Goal: Check status: Check status

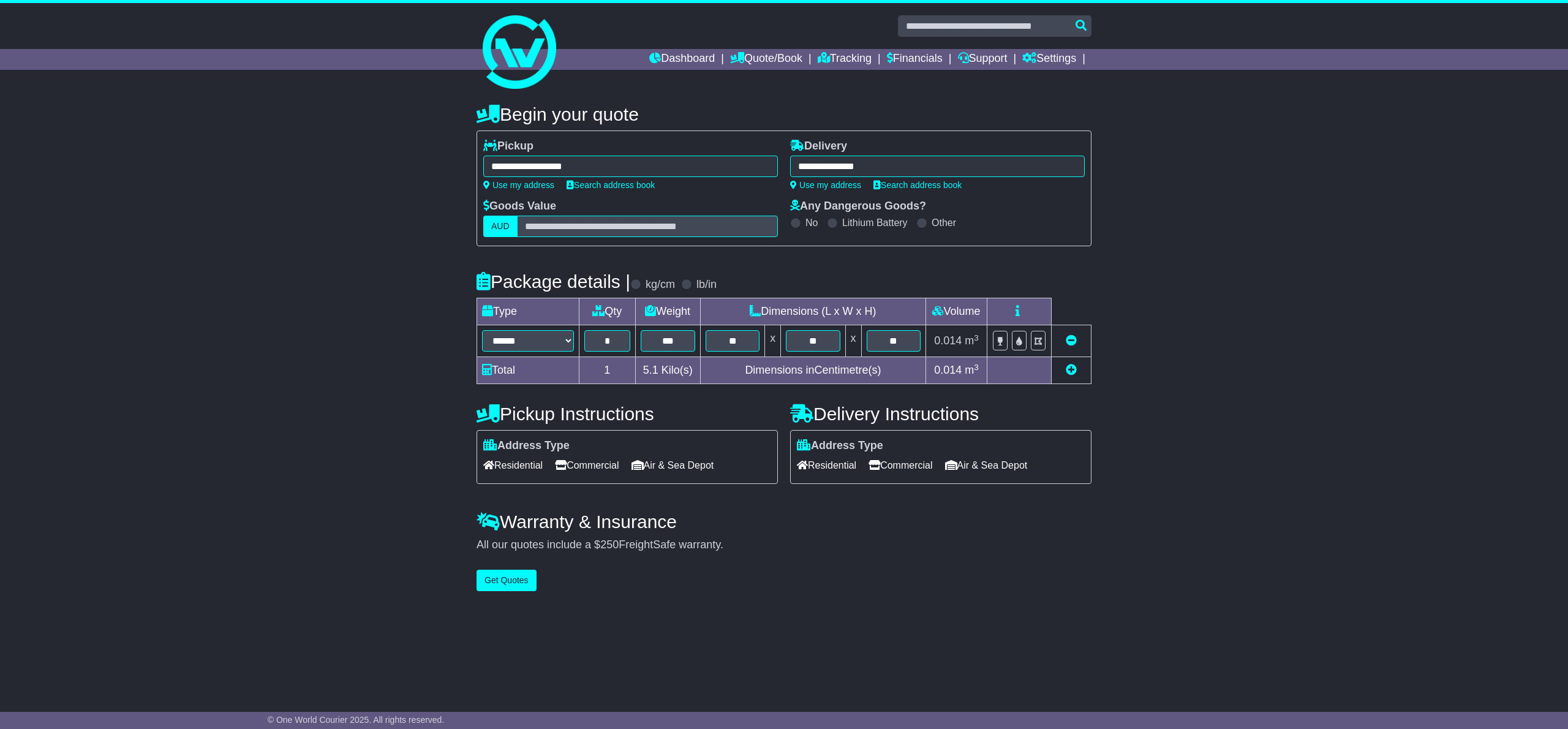
select select "****"
click at [833, 49] on link "Tracking" at bounding box center [844, 59] width 54 height 21
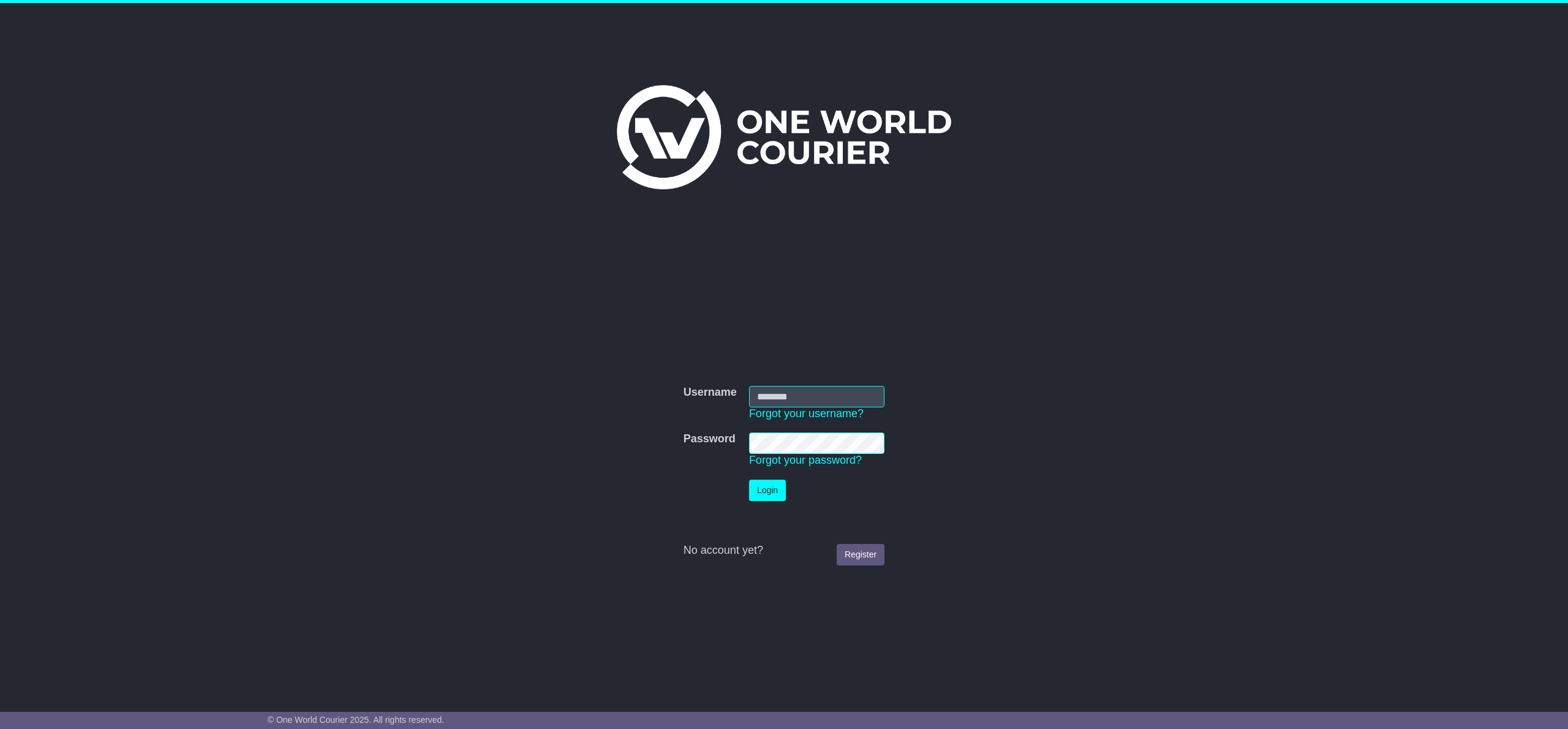
type input "**********"
click at [770, 490] on button "Login" at bounding box center [767, 490] width 37 height 22
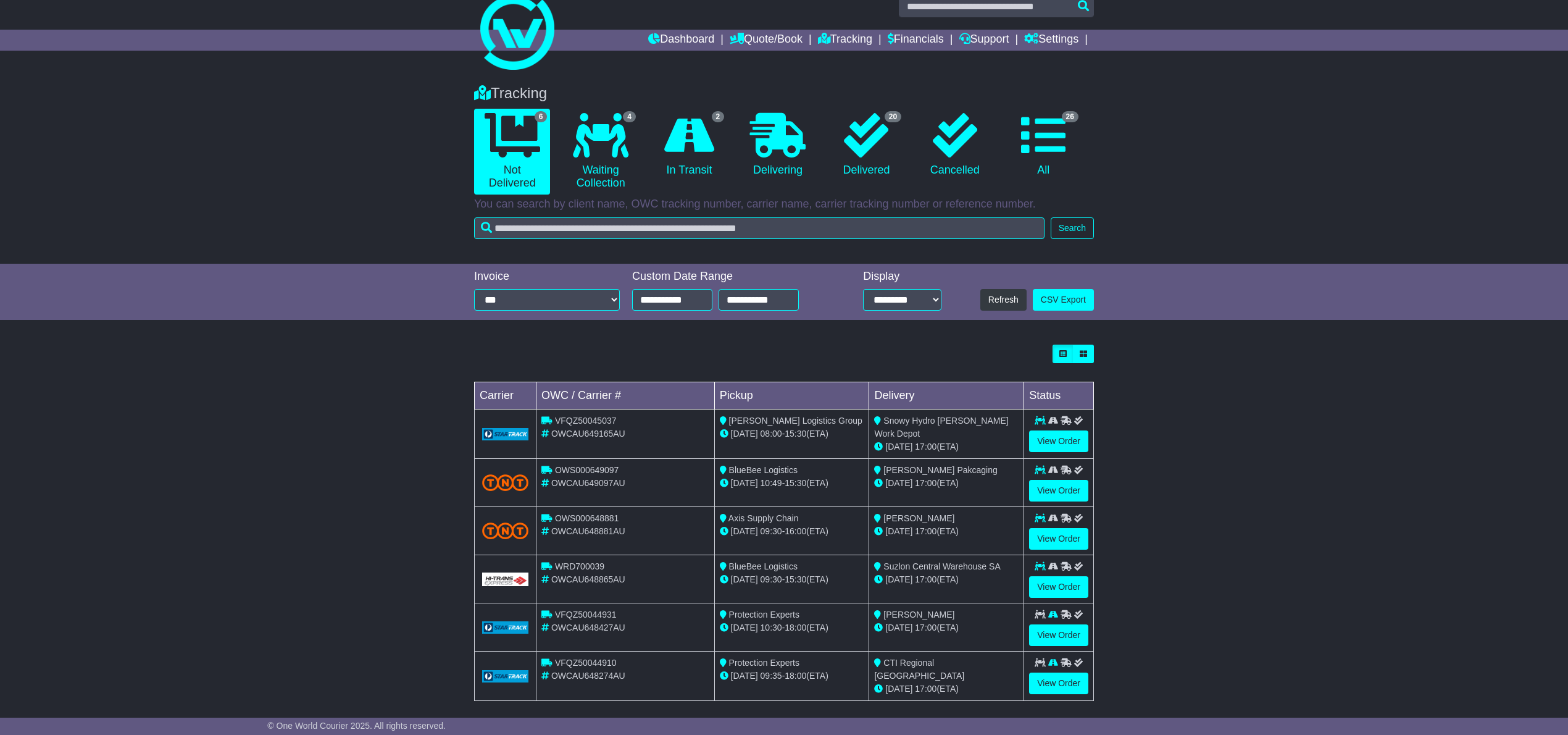
scroll to position [31, 0]
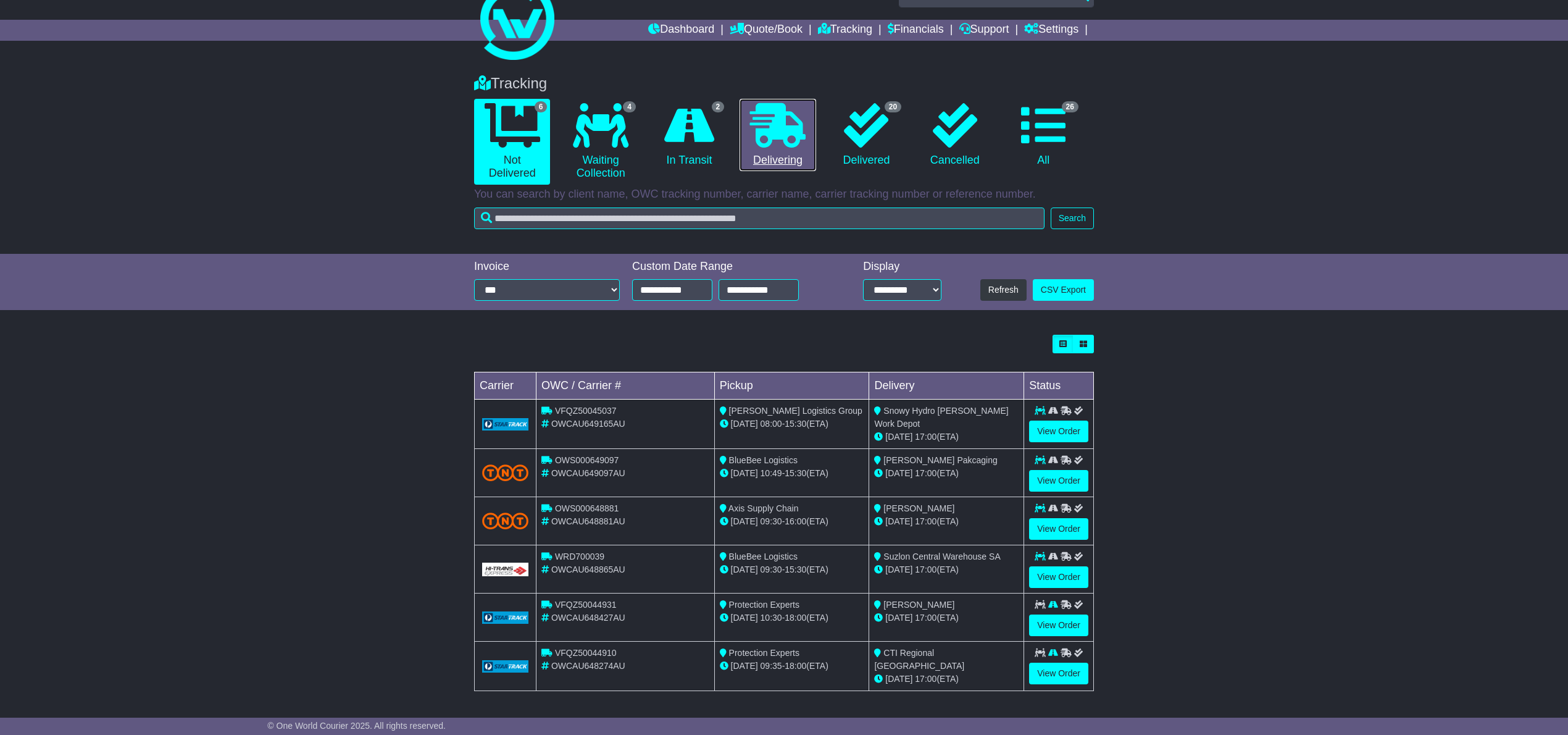
click at [783, 131] on icon at bounding box center [777, 126] width 56 height 45
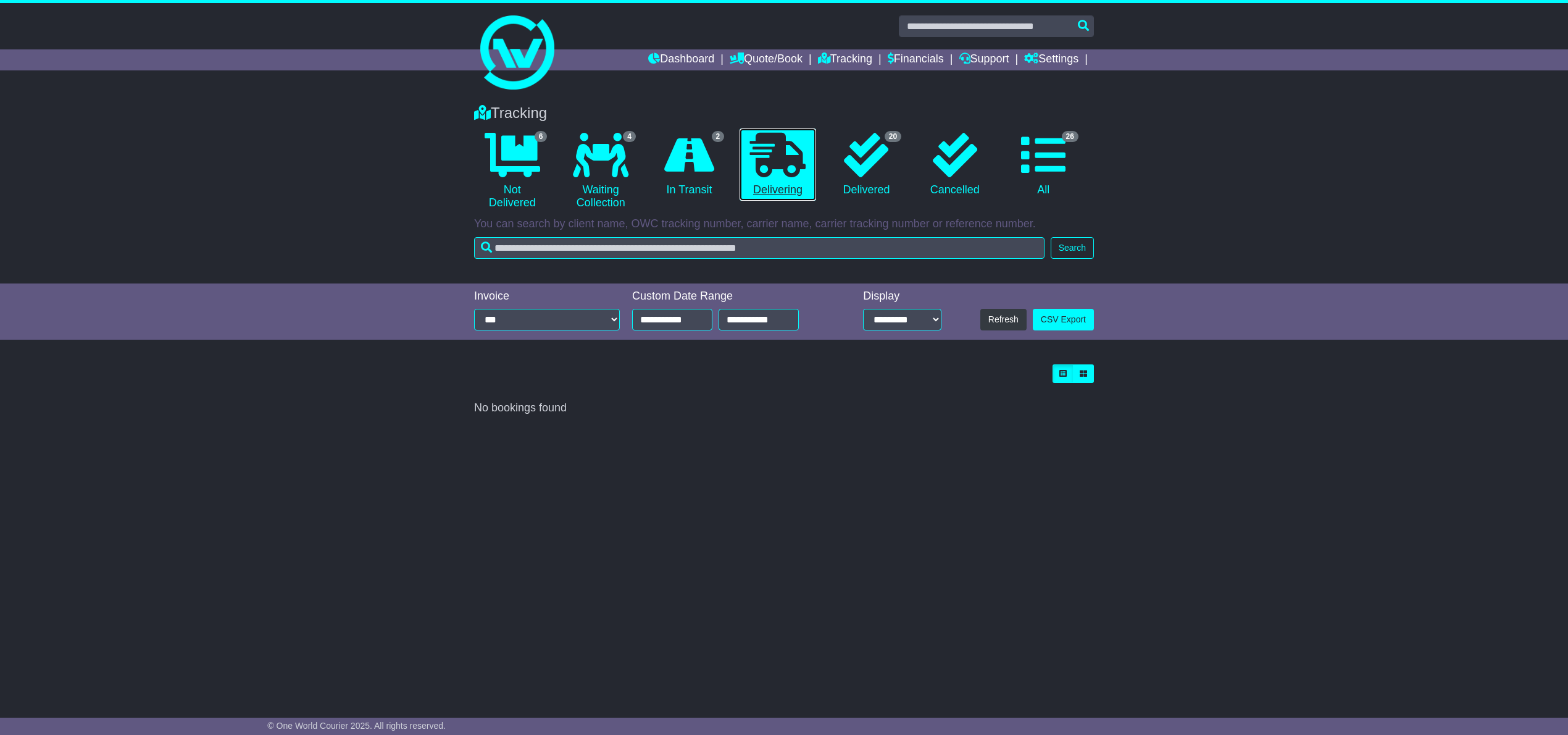
scroll to position [0, 0]
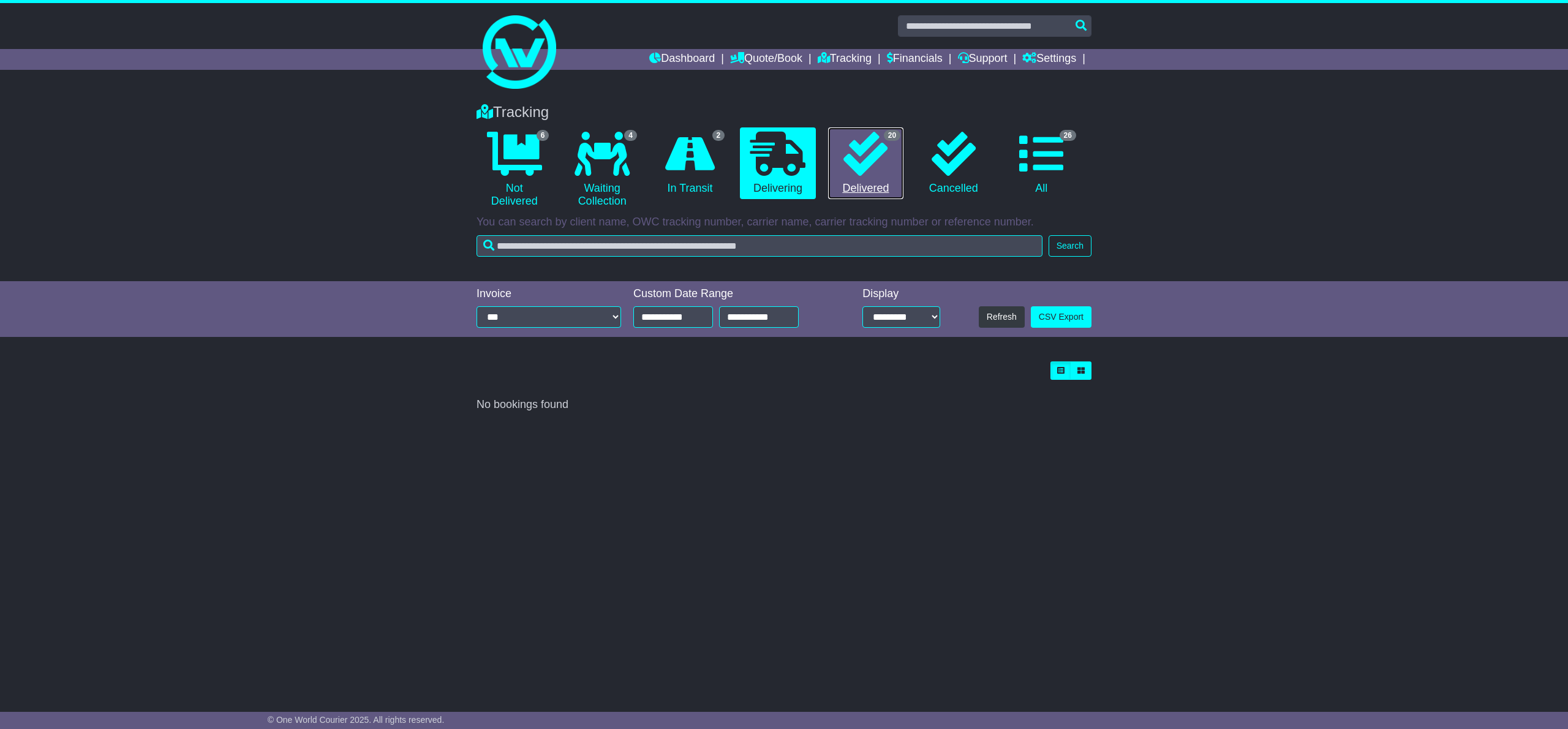
click at [864, 157] on icon at bounding box center [866, 154] width 44 height 44
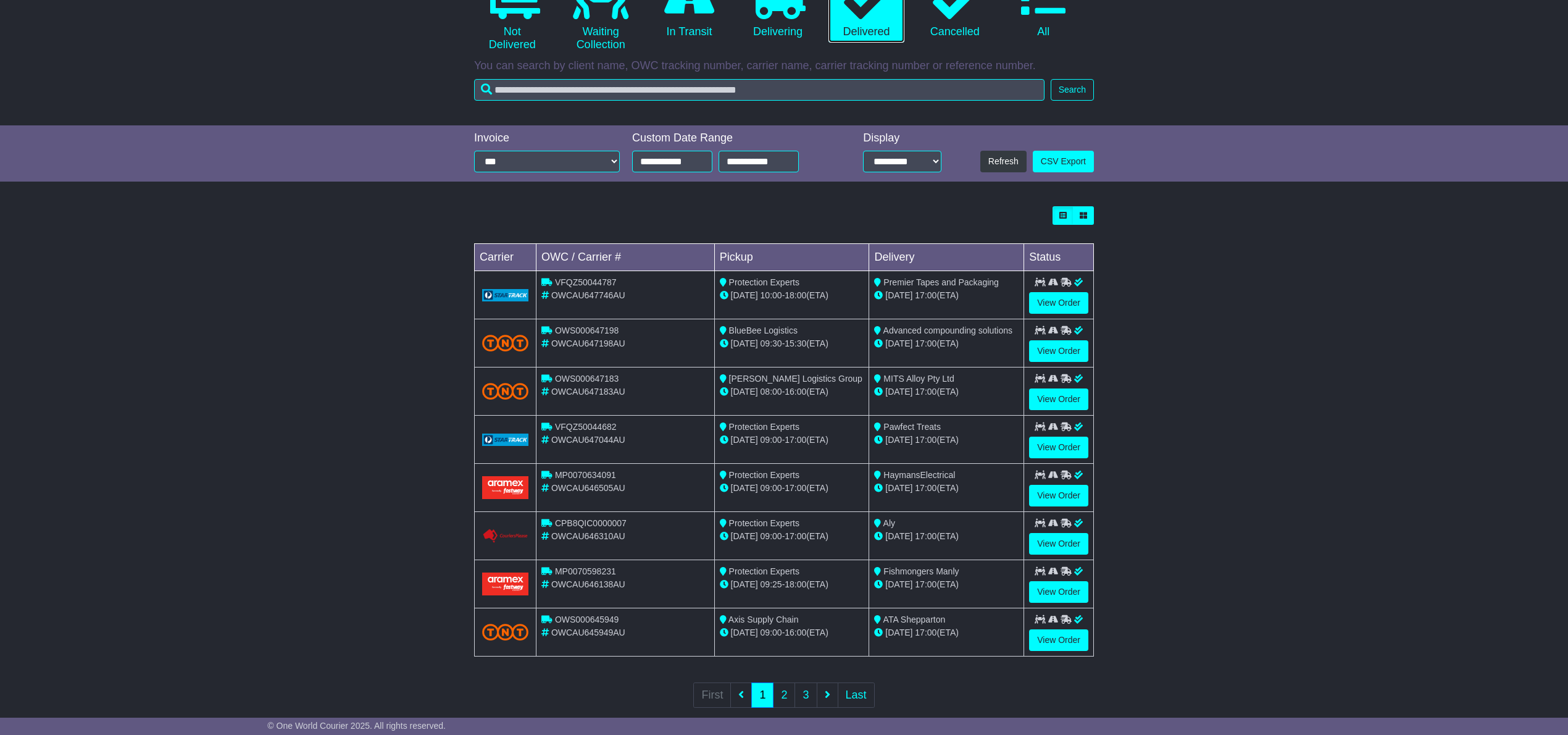
scroll to position [164, 0]
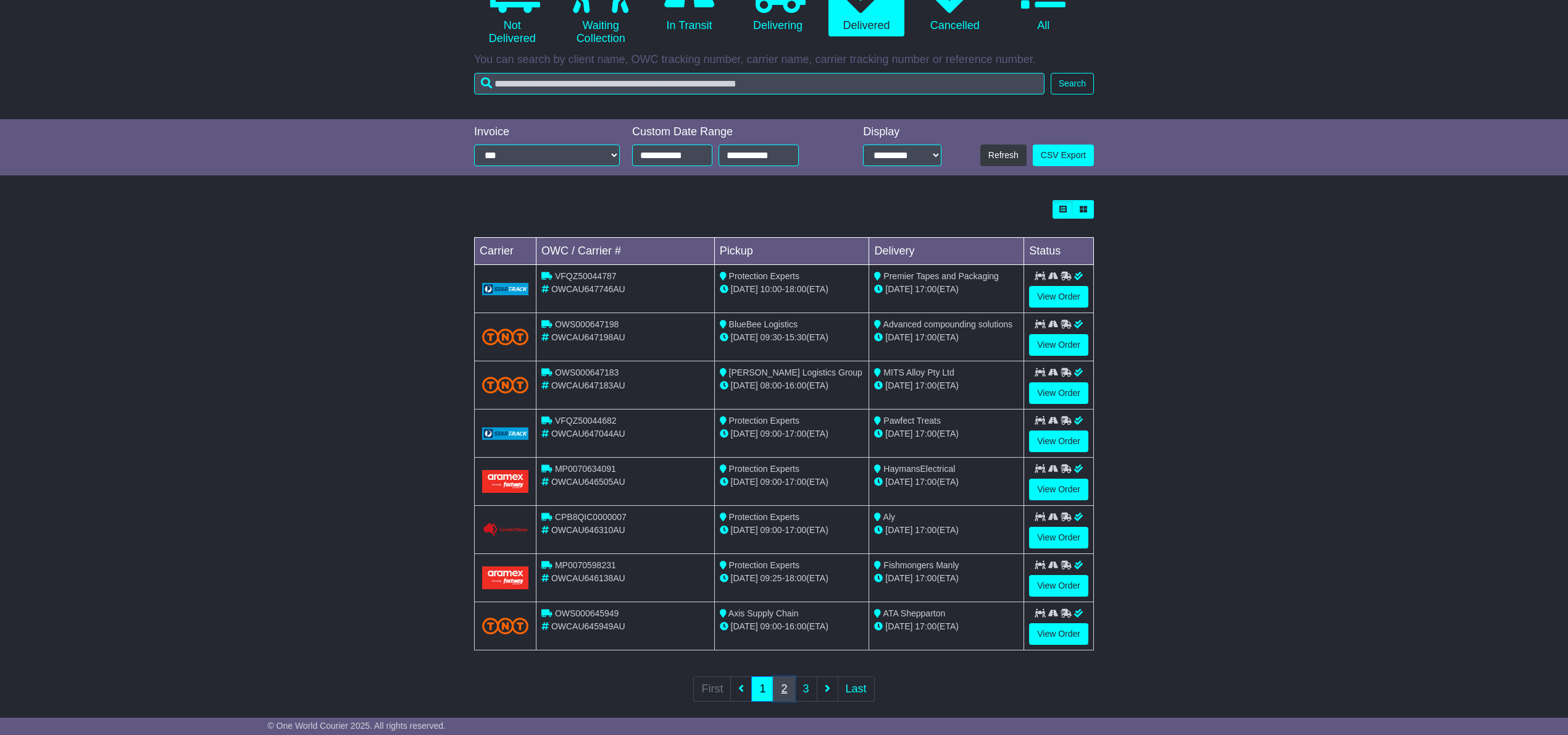
click at [779, 692] on link "2" at bounding box center [784, 689] width 22 height 26
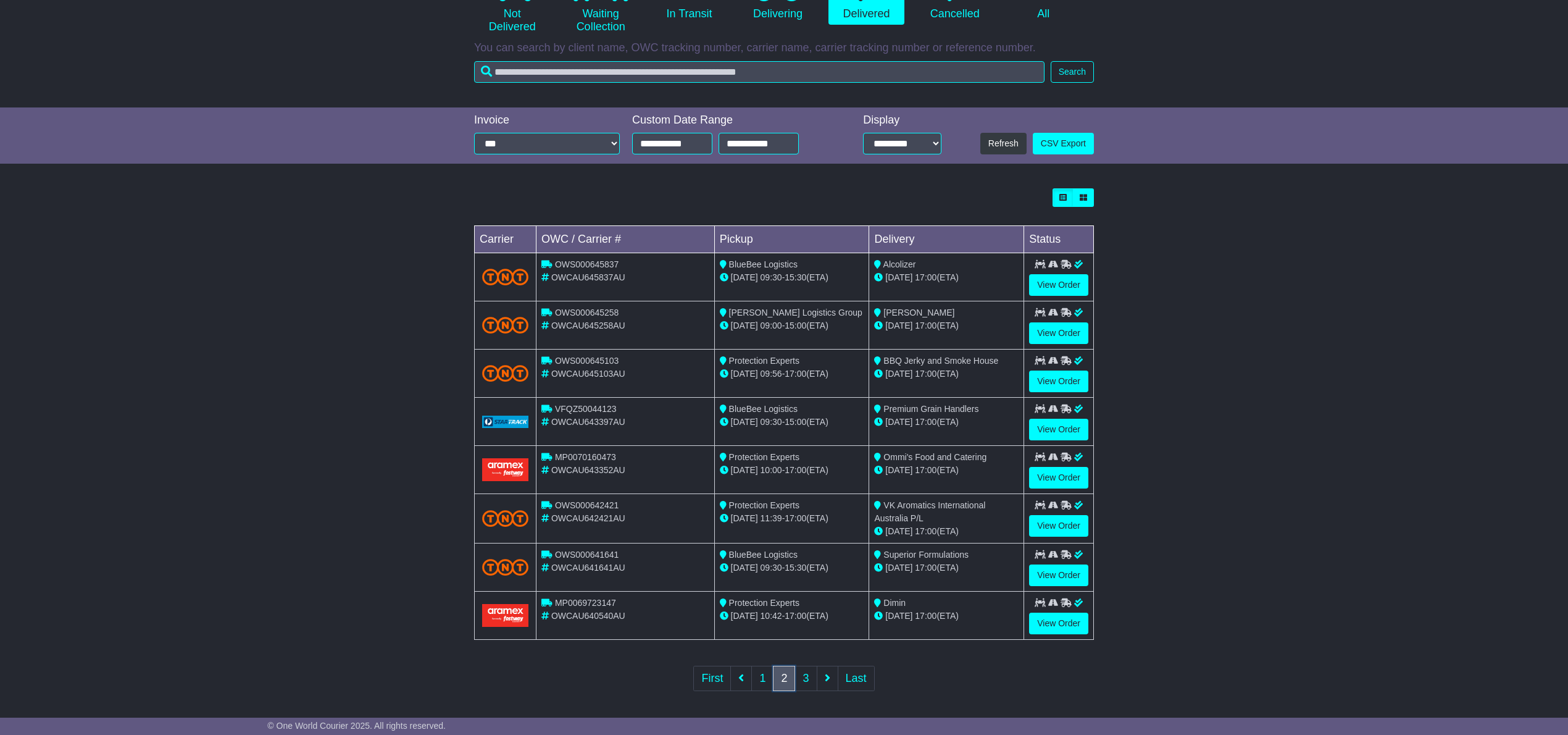
scroll to position [184, 0]
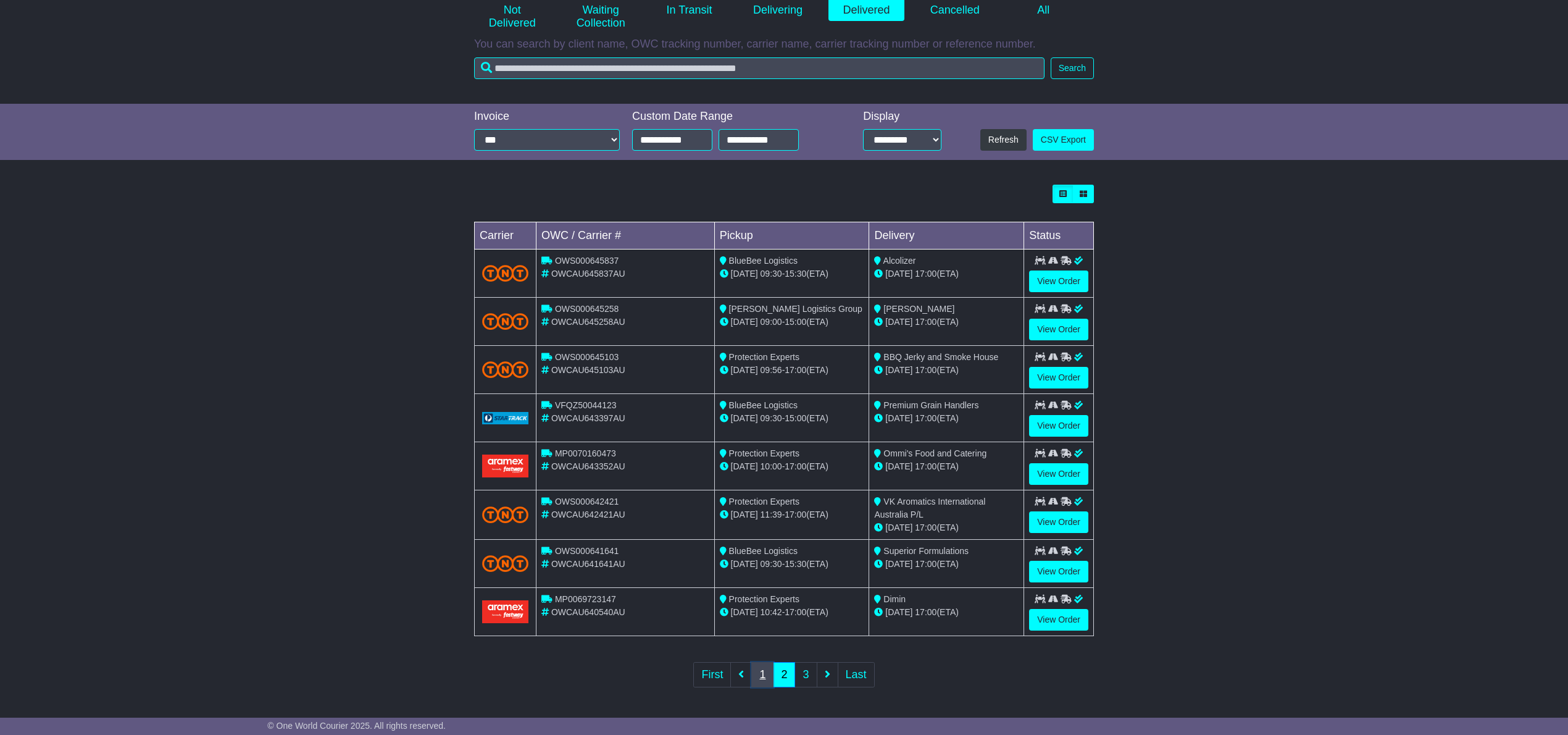
click at [760, 671] on link "1" at bounding box center [762, 675] width 22 height 26
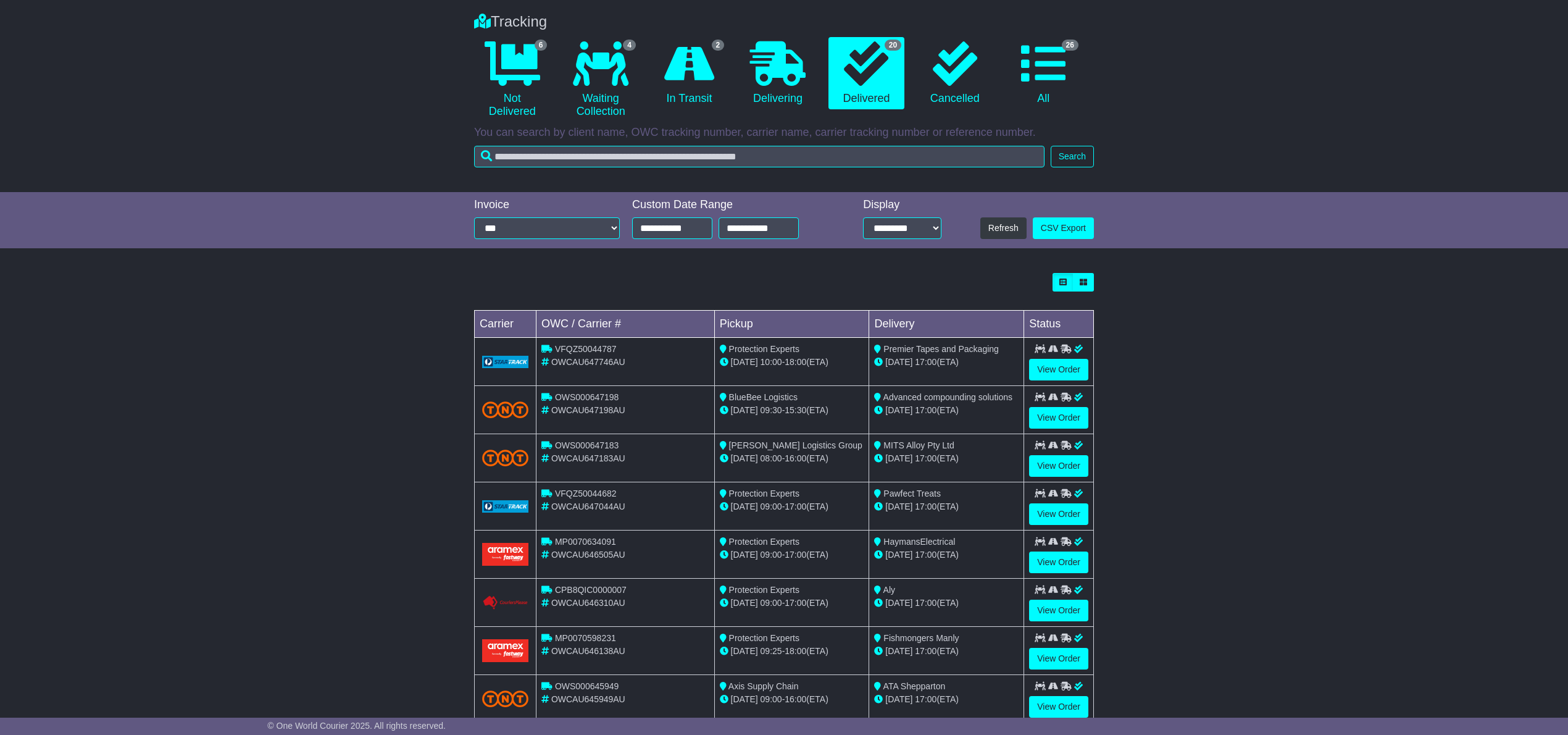
scroll to position [183, 0]
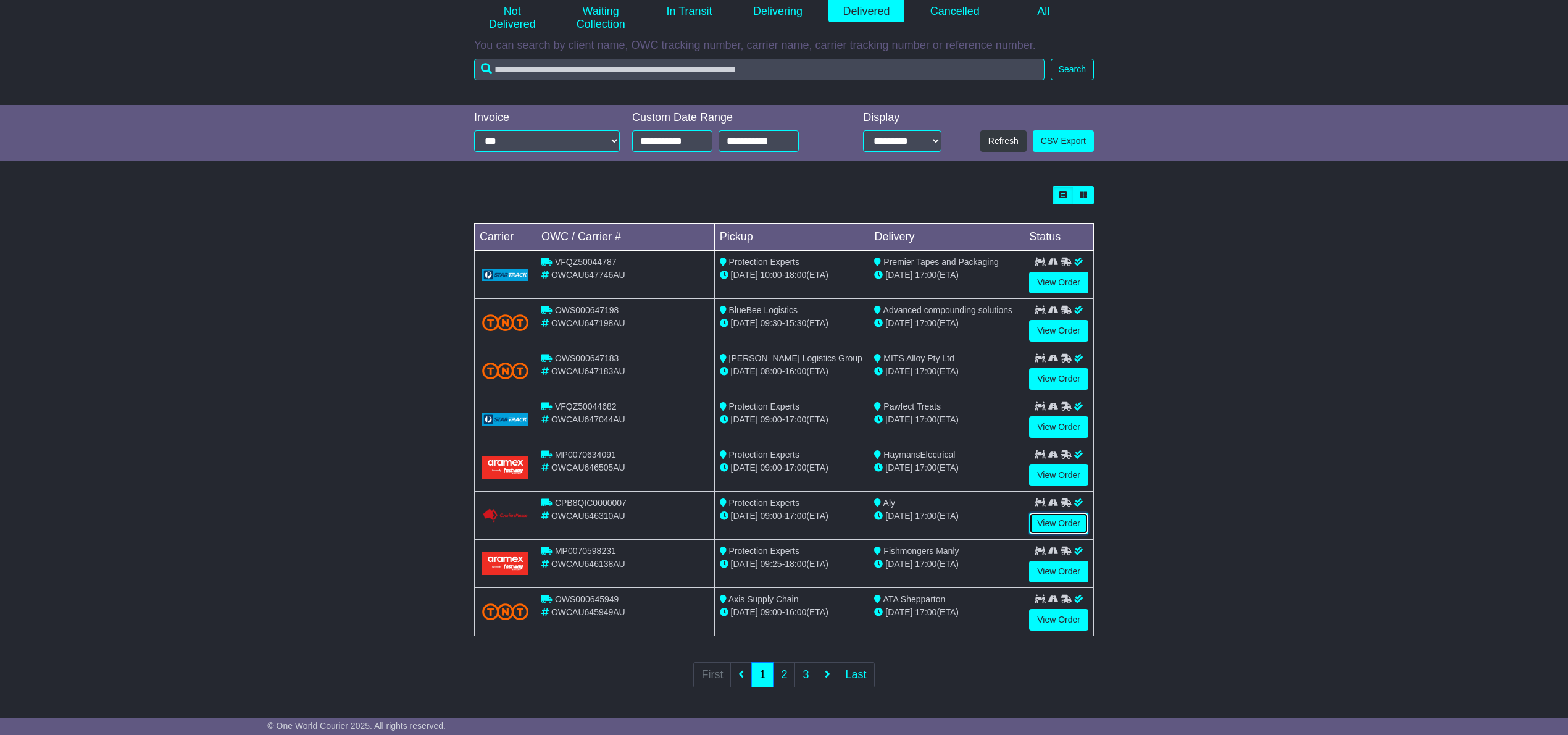
click at [1055, 524] on link "View Order" at bounding box center [1059, 523] width 59 height 22
